Goal: Obtain resource: Obtain resource

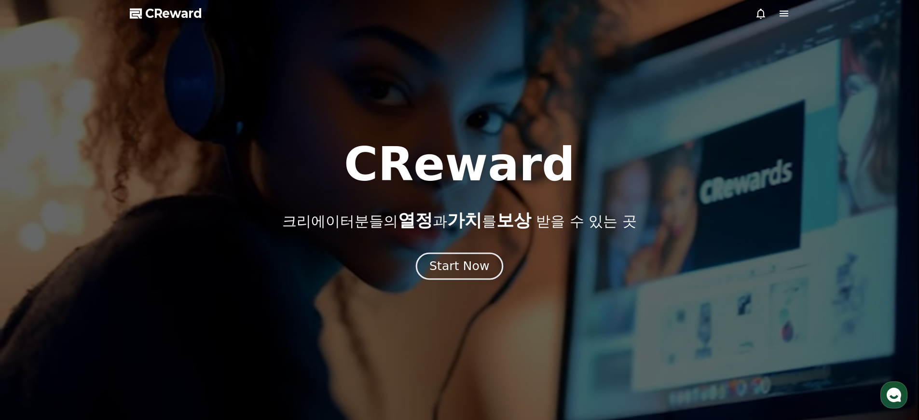
click at [461, 276] on button "Start Now" at bounding box center [459, 266] width 87 height 28
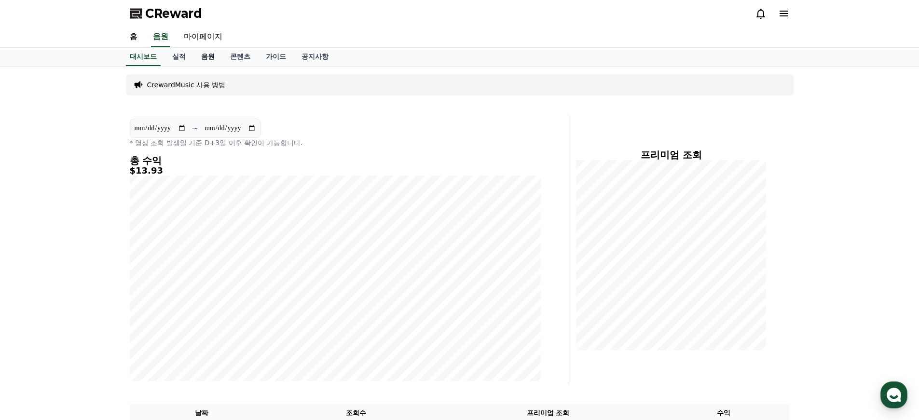
click at [199, 60] on link "음원" at bounding box center [208, 57] width 29 height 18
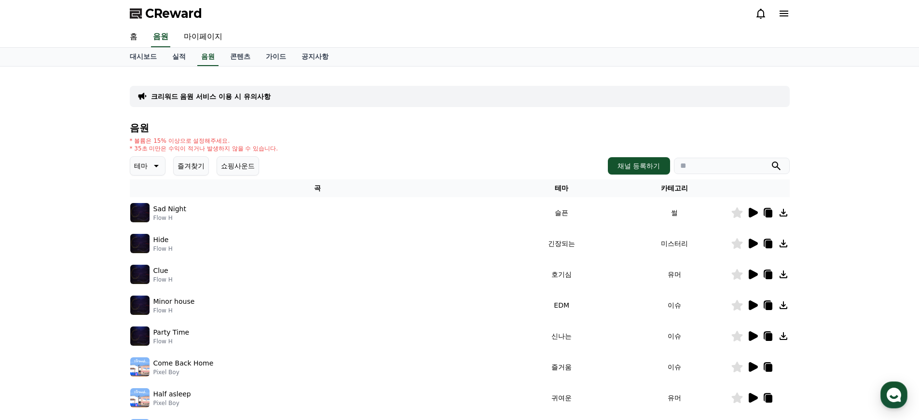
click at [146, 166] on button "테마" at bounding box center [148, 165] width 36 height 19
click at [147, 250] on button "웅장한" at bounding box center [145, 251] width 28 height 21
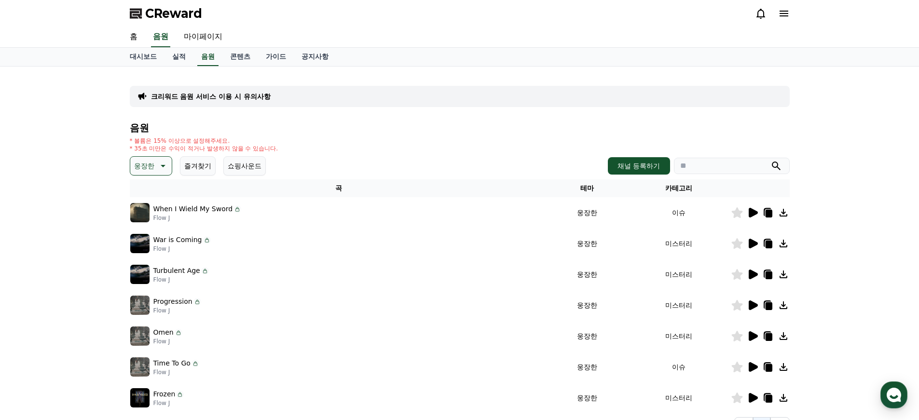
click at [753, 214] on icon at bounding box center [753, 213] width 9 height 10
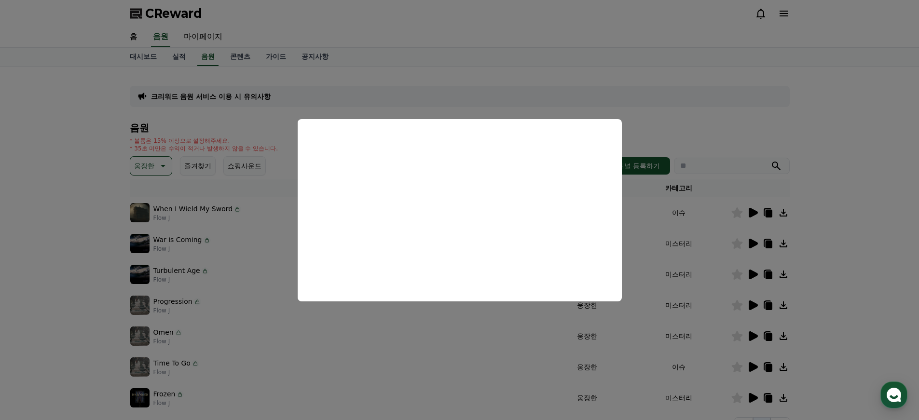
click at [882, 173] on button "close modal" at bounding box center [459, 210] width 919 height 420
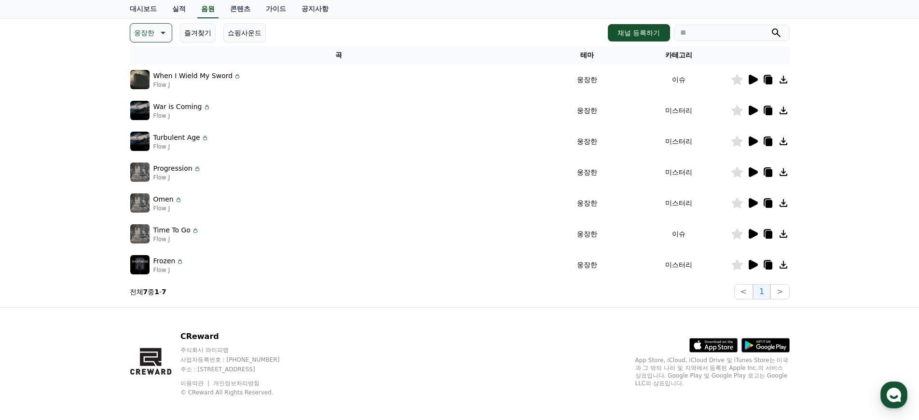
scroll to position [140, 0]
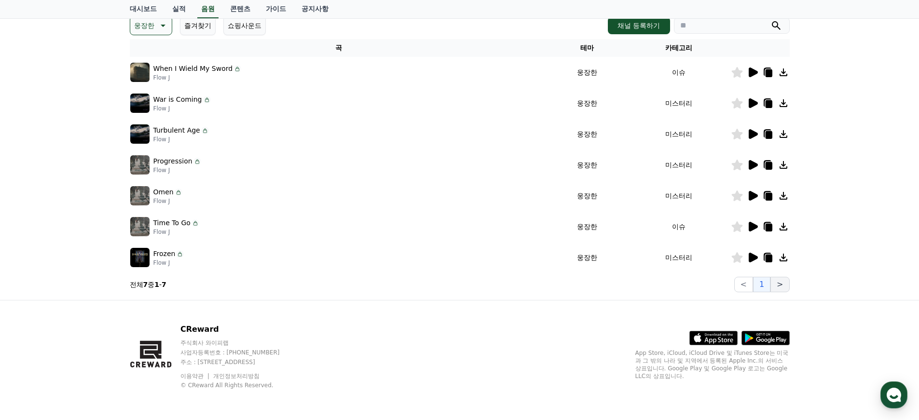
click at [785, 285] on button ">" at bounding box center [780, 284] width 19 height 15
click at [754, 227] on icon at bounding box center [753, 227] width 9 height 10
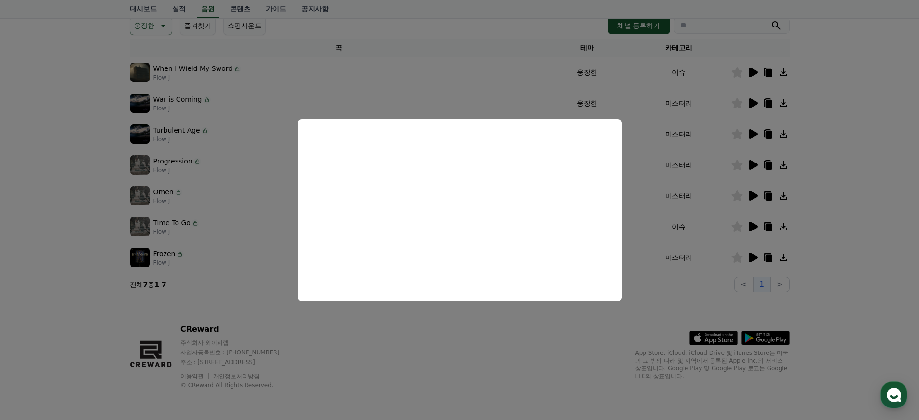
click at [830, 161] on button "close modal" at bounding box center [459, 210] width 919 height 420
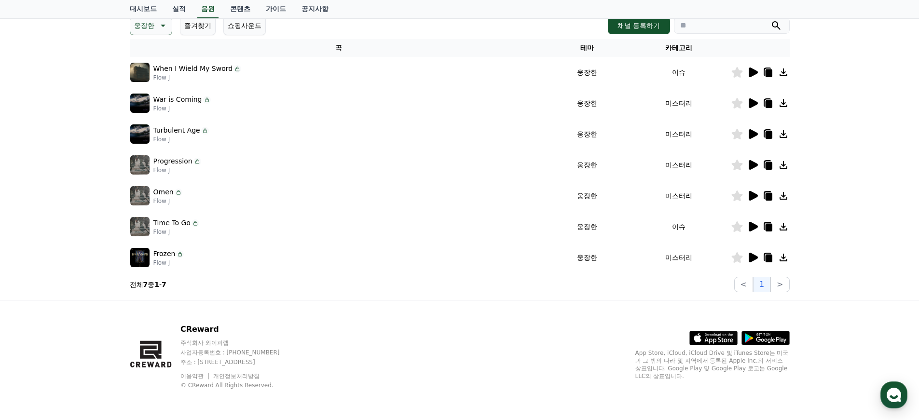
click at [753, 74] on icon at bounding box center [753, 73] width 9 height 10
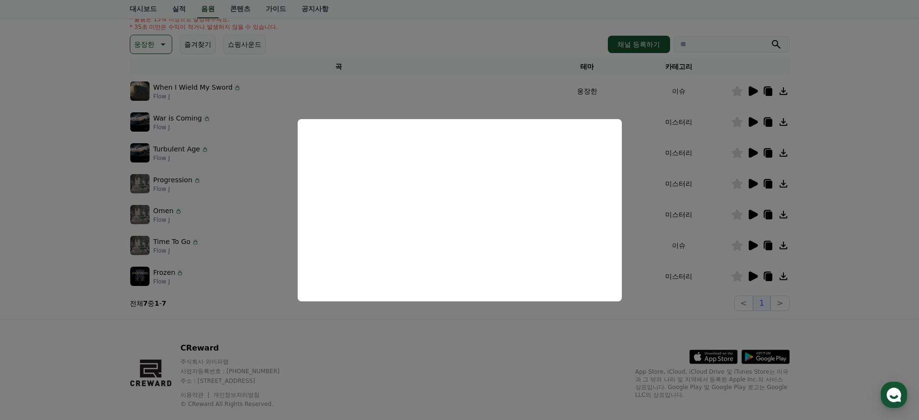
scroll to position [50, 0]
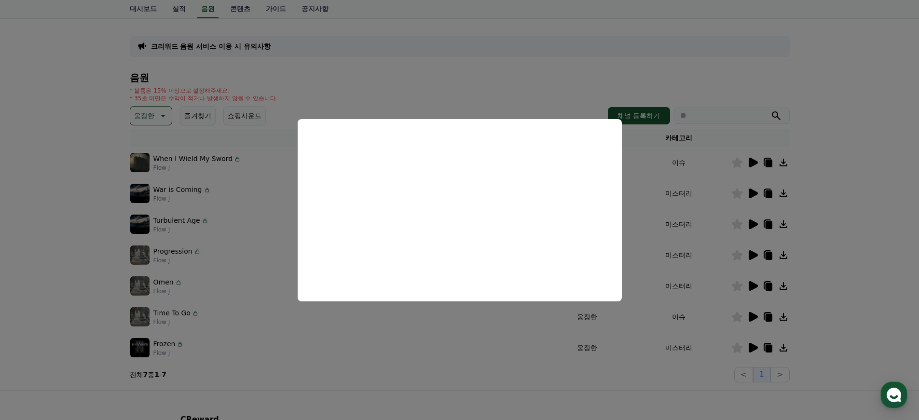
click at [845, 208] on button "close modal" at bounding box center [459, 210] width 919 height 420
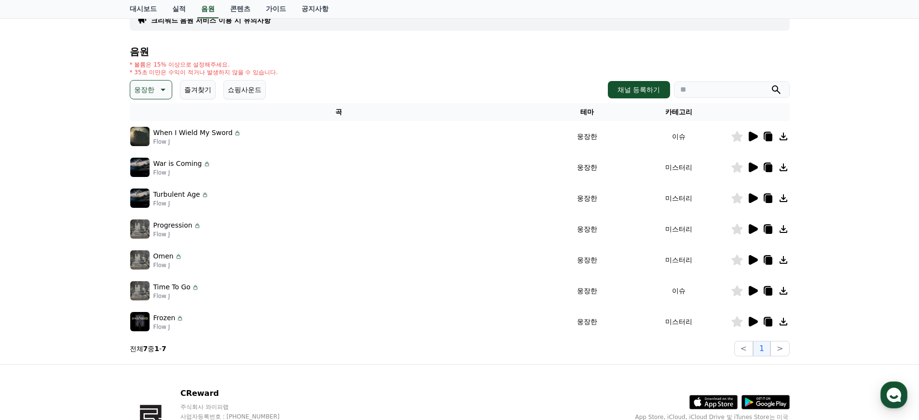
scroll to position [140, 0]
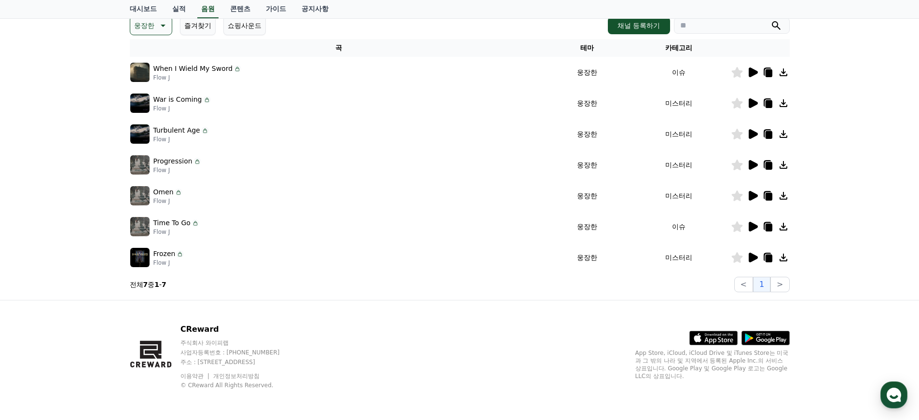
click at [749, 256] on icon at bounding box center [753, 258] width 9 height 10
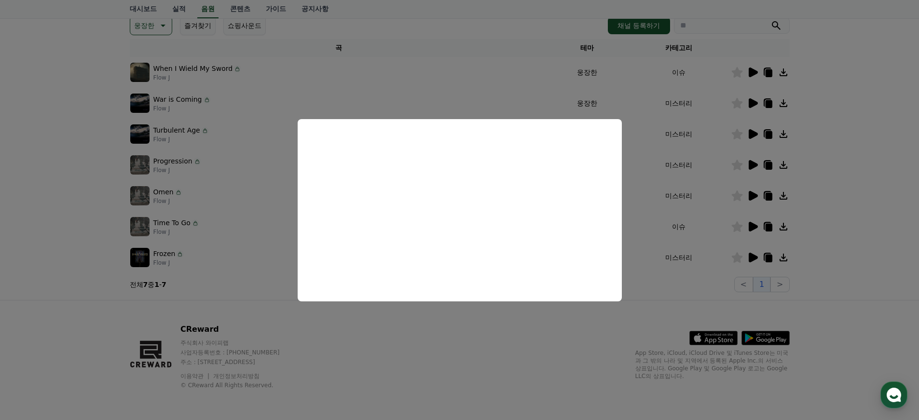
click at [863, 195] on button "close modal" at bounding box center [459, 210] width 919 height 420
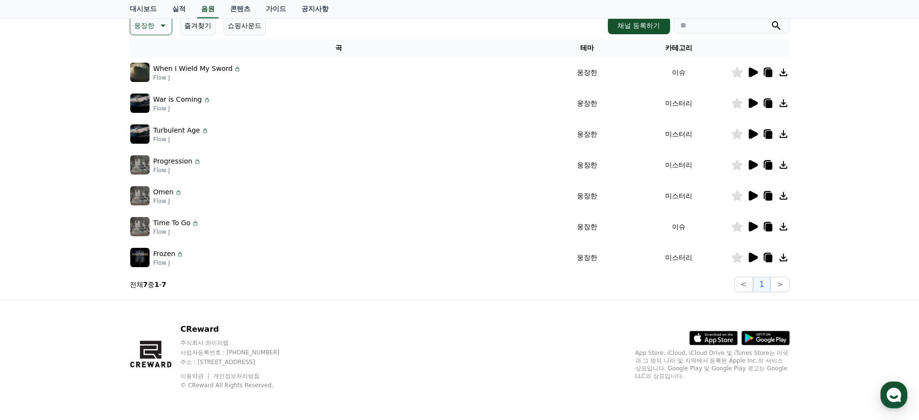
click at [749, 192] on icon at bounding box center [753, 196] width 9 height 10
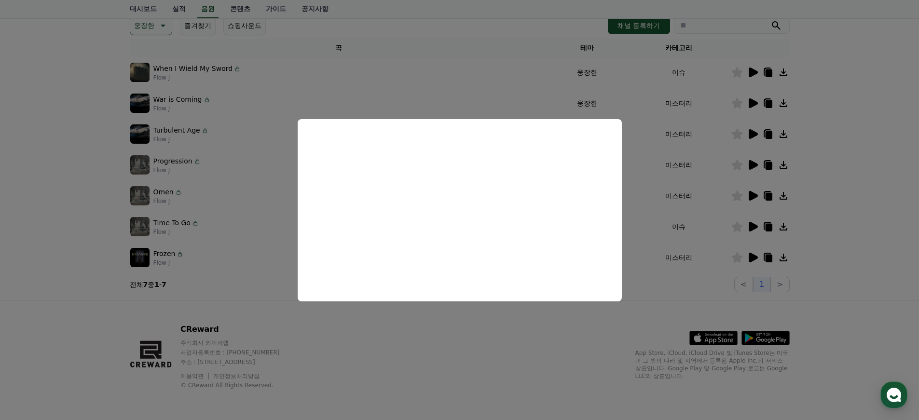
click at [867, 182] on button "close modal" at bounding box center [459, 210] width 919 height 420
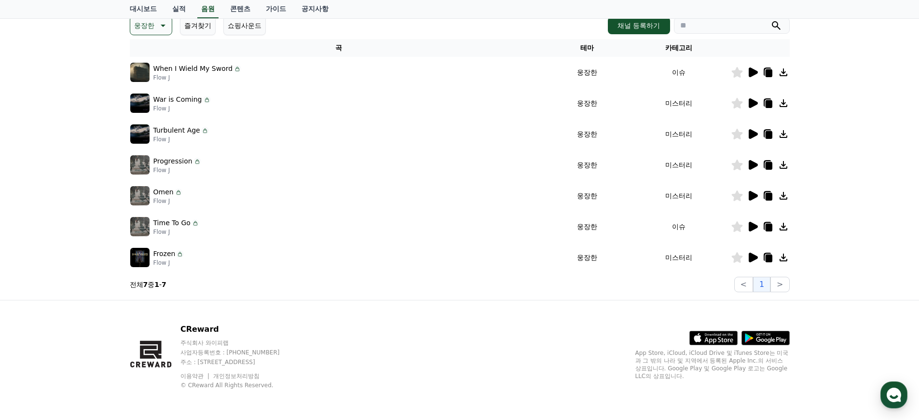
click at [753, 164] on icon at bounding box center [753, 165] width 9 height 10
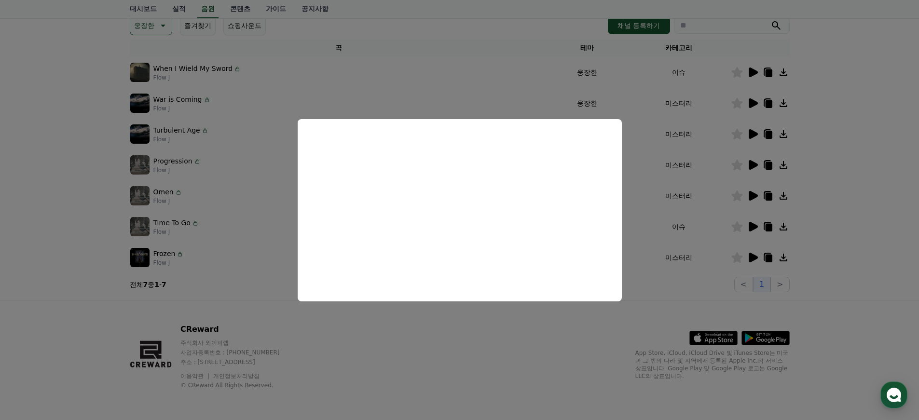
click at [836, 158] on button "close modal" at bounding box center [459, 210] width 919 height 420
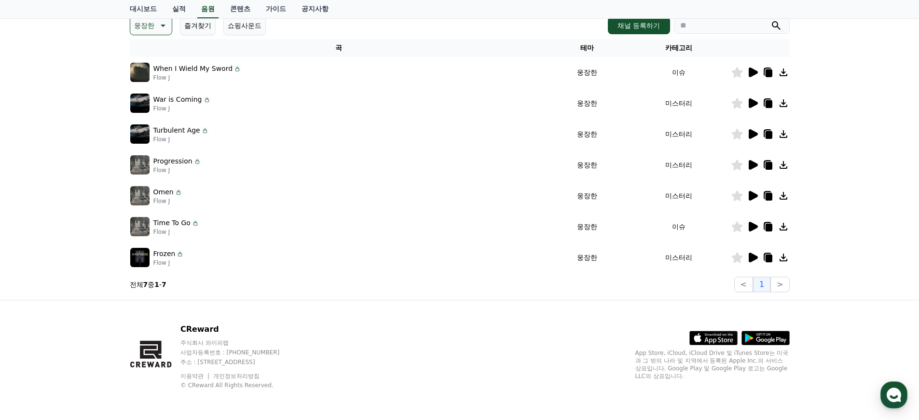
click at [749, 132] on icon at bounding box center [753, 134] width 9 height 10
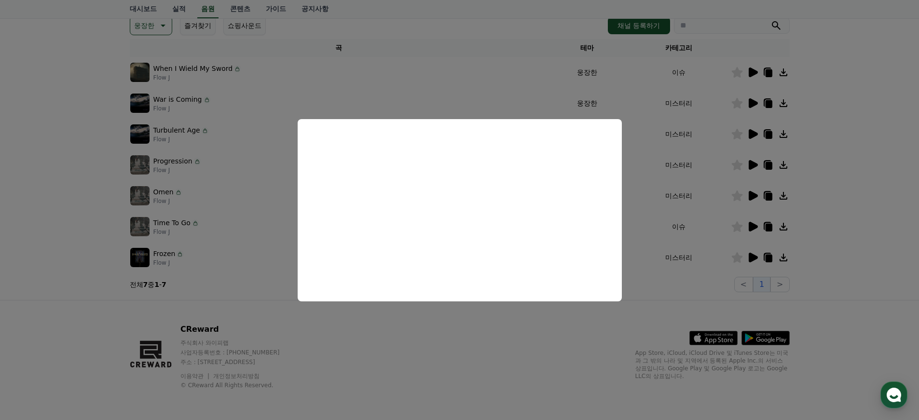
click at [780, 179] on button "close modal" at bounding box center [459, 210] width 919 height 420
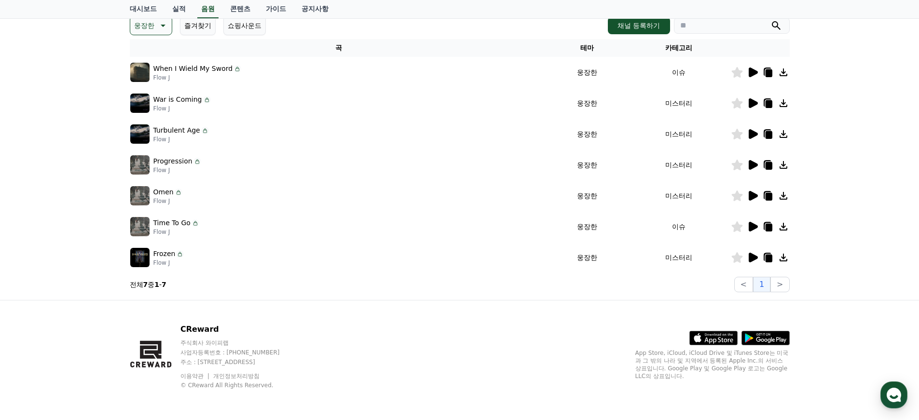
click at [749, 162] on icon at bounding box center [753, 165] width 9 height 10
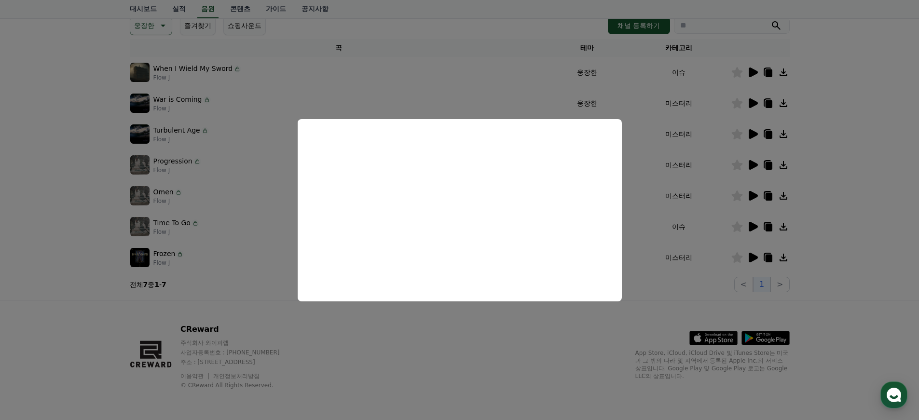
click at [868, 148] on button "close modal" at bounding box center [459, 210] width 919 height 420
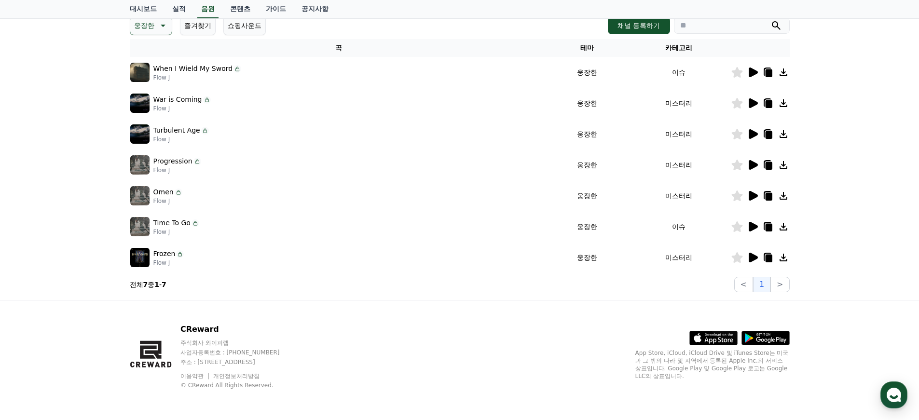
click at [752, 101] on icon at bounding box center [753, 103] width 9 height 10
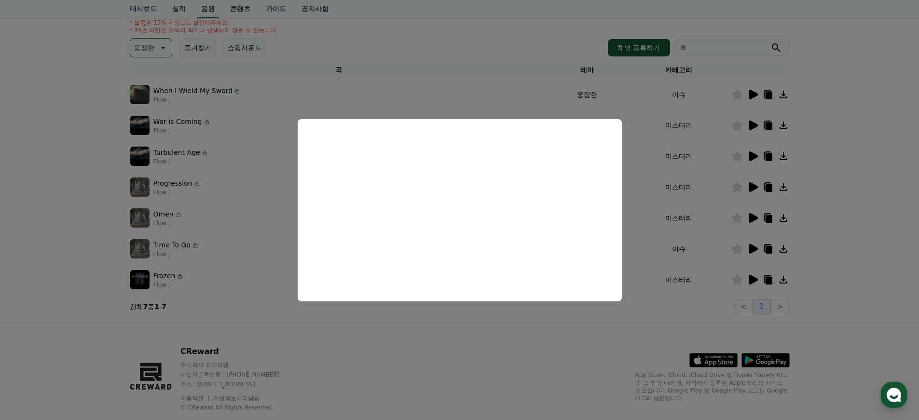
scroll to position [54, 0]
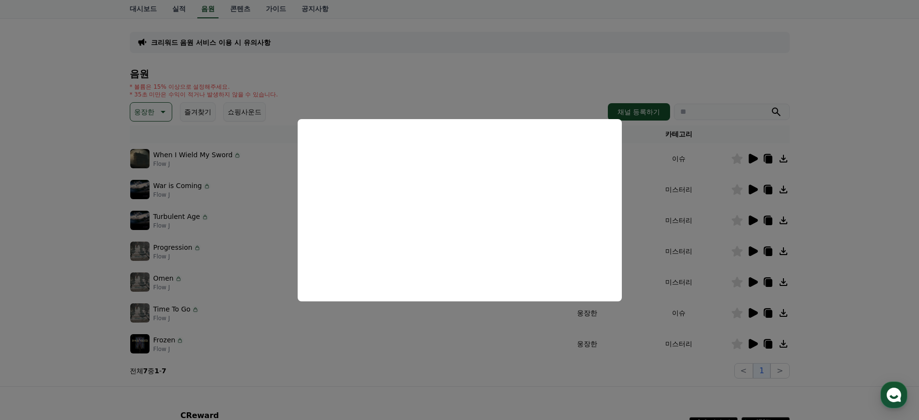
click at [826, 163] on button "close modal" at bounding box center [459, 210] width 919 height 420
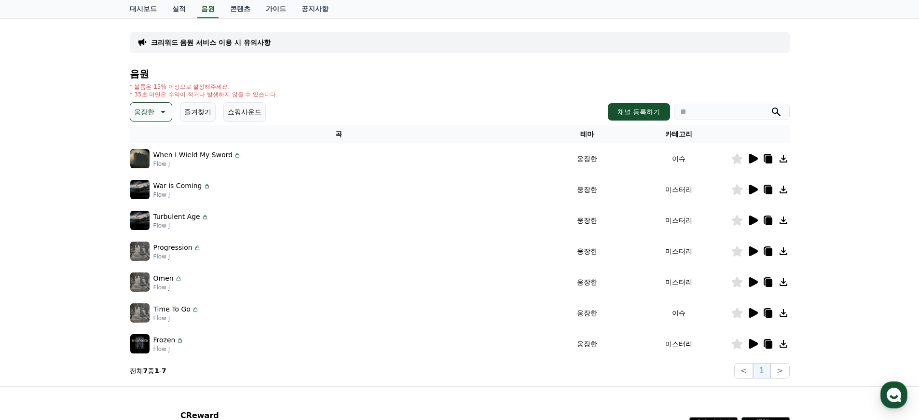
click at [164, 108] on icon at bounding box center [162, 112] width 12 height 12
click at [148, 160] on button "감동적인" at bounding box center [148, 166] width 35 height 21
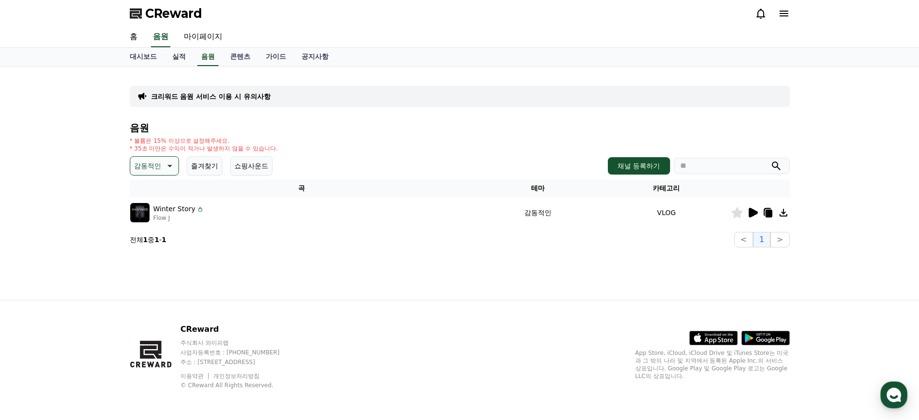
click at [753, 212] on icon at bounding box center [753, 213] width 9 height 10
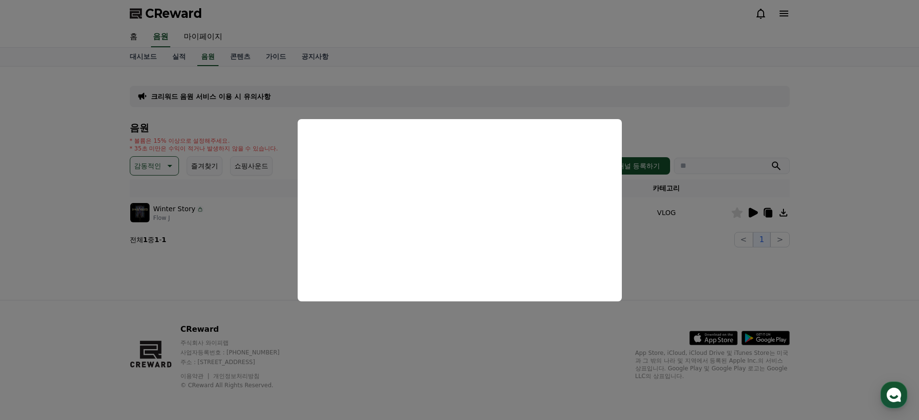
drag, startPoint x: 741, startPoint y: 283, endPoint x: 748, endPoint y: 284, distance: 7.3
click at [743, 284] on button "close modal" at bounding box center [459, 210] width 919 height 420
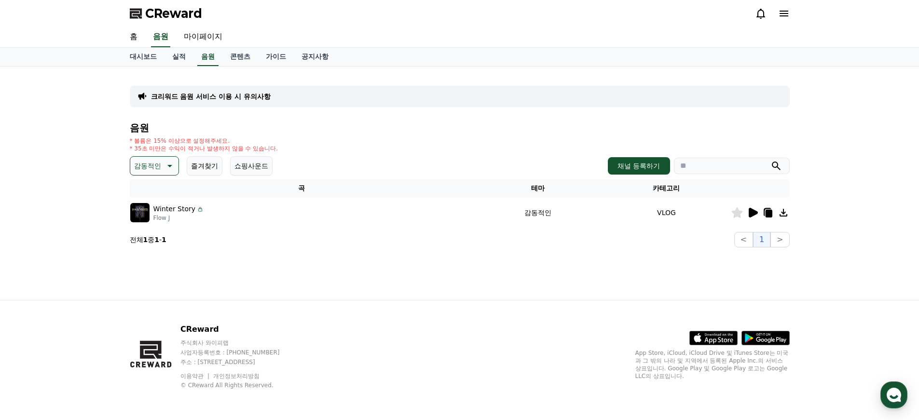
click at [786, 212] on icon at bounding box center [784, 213] width 12 height 12
click at [784, 213] on icon at bounding box center [784, 213] width 8 height 8
